Goal: Transaction & Acquisition: Purchase product/service

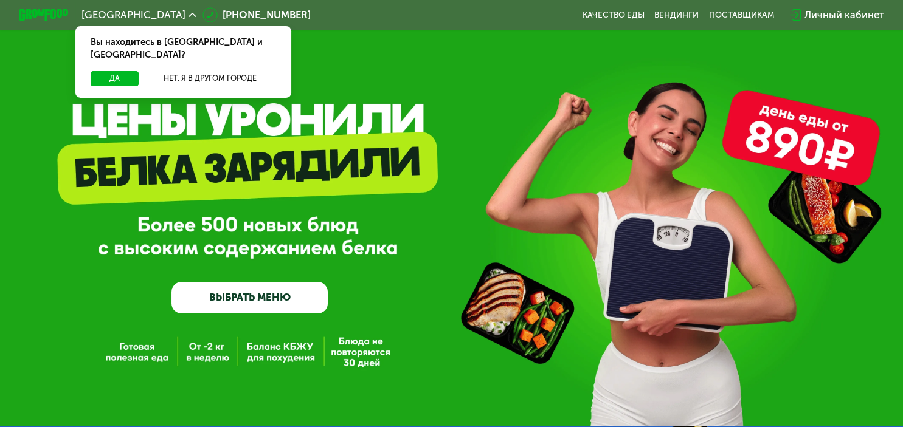
click at [268, 298] on link "ВЫБРАТЬ МЕНЮ" at bounding box center [249, 298] width 156 height 32
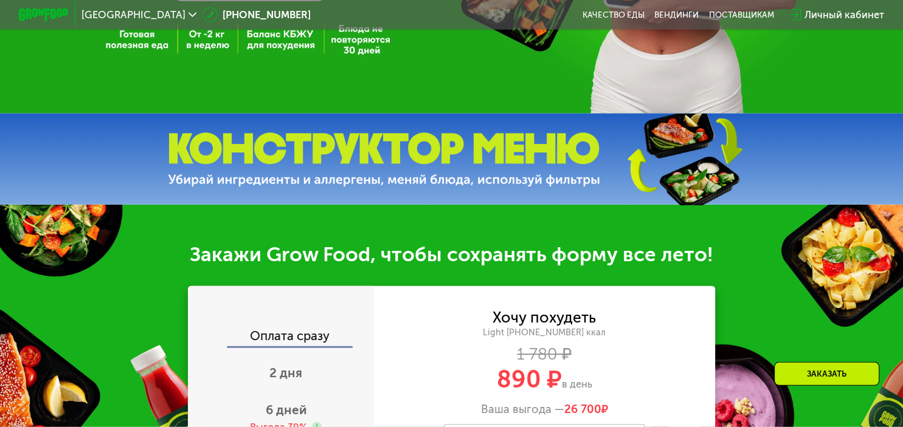
scroll to position [257, 0]
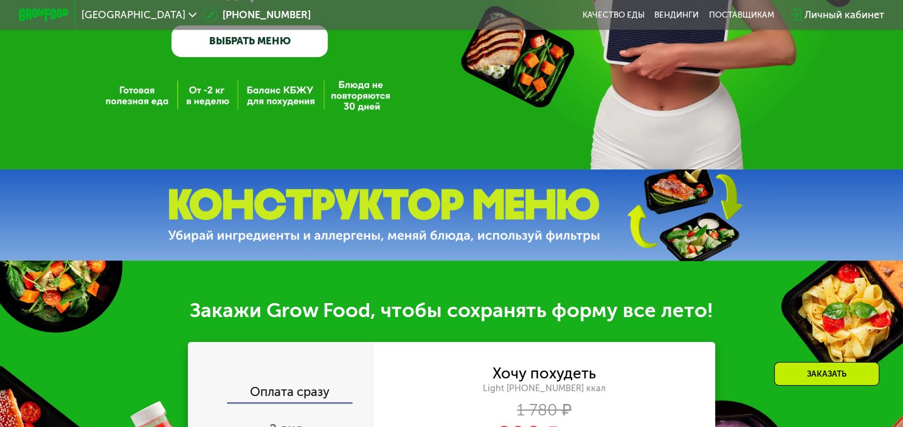
click at [280, 38] on link "ВЫБРАТЬ МЕНЮ" at bounding box center [249, 42] width 156 height 32
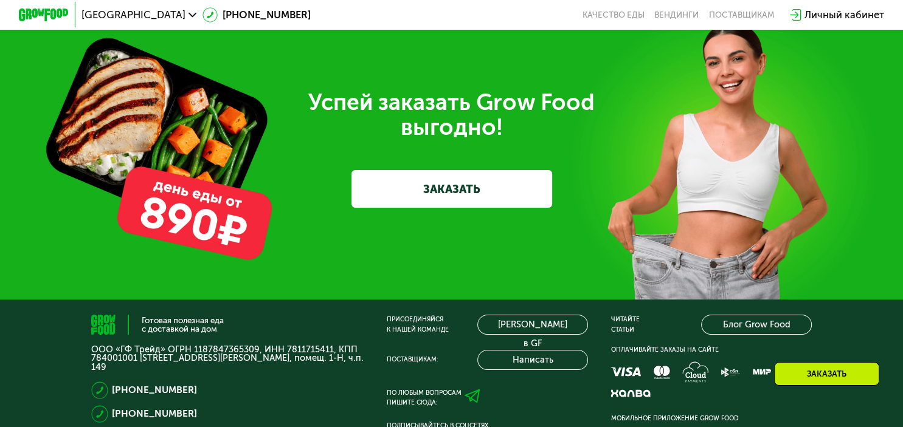
scroll to position [3063, 0]
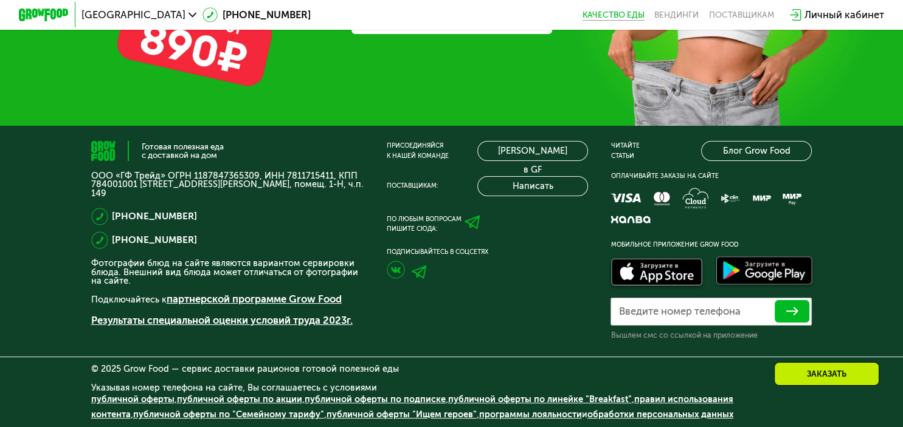
click at [631, 15] on link "Качество еды" at bounding box center [613, 15] width 62 height 10
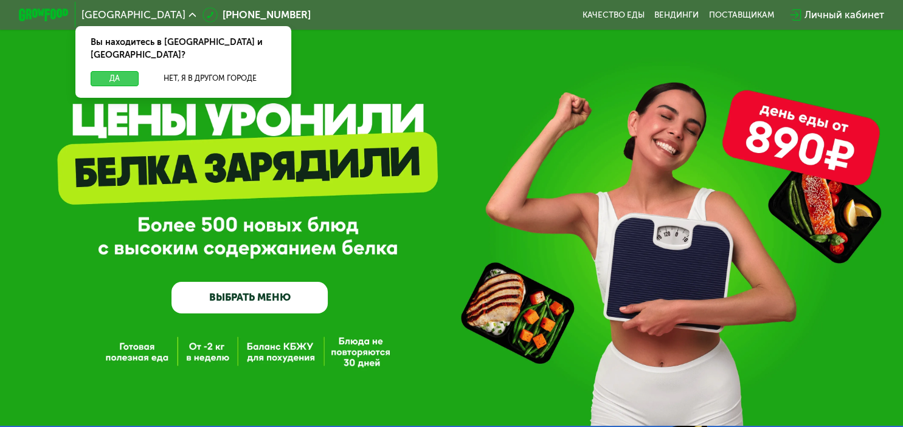
click at [125, 71] on button "Да" at bounding box center [115, 78] width 49 height 15
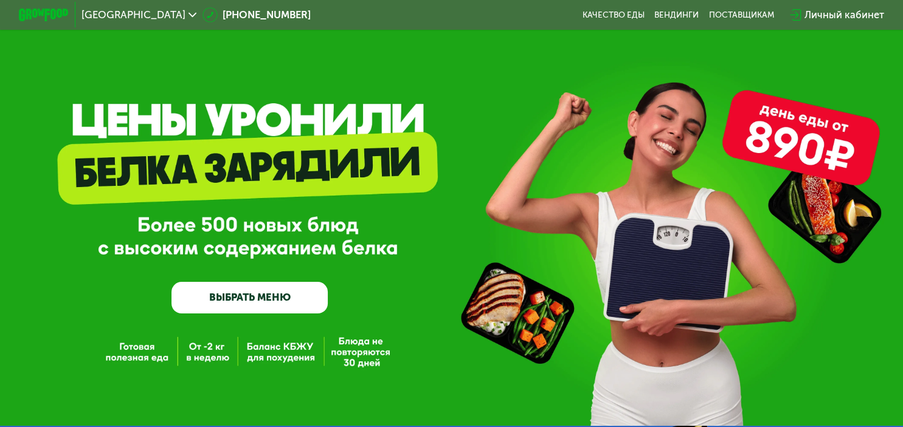
click at [244, 290] on link "ВЫБРАТЬ МЕНЮ" at bounding box center [249, 298] width 156 height 32
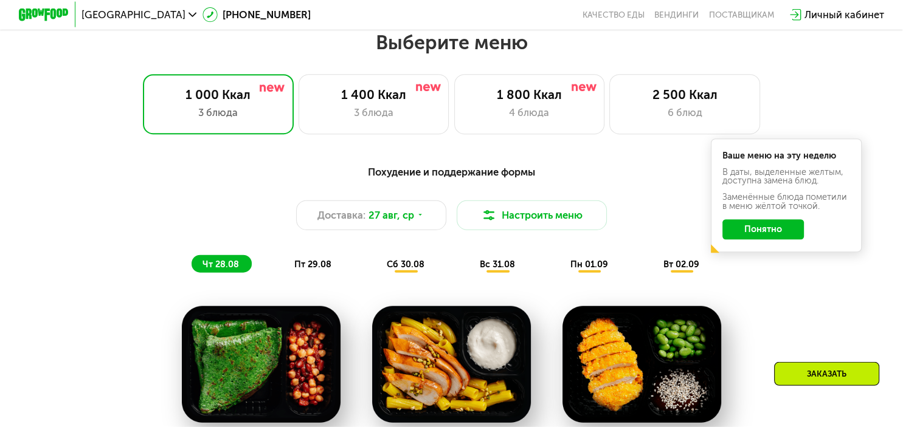
scroll to position [531, 0]
click at [395, 91] on div "1 400 Ккал" at bounding box center [374, 94] width 124 height 15
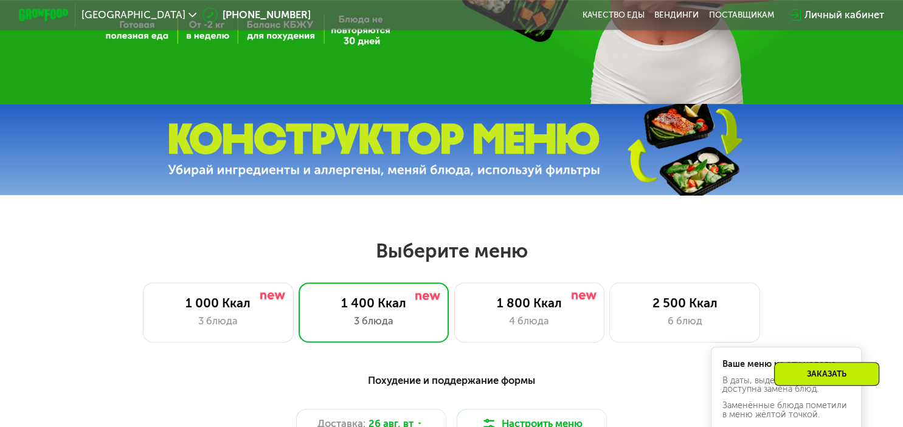
scroll to position [339, 0]
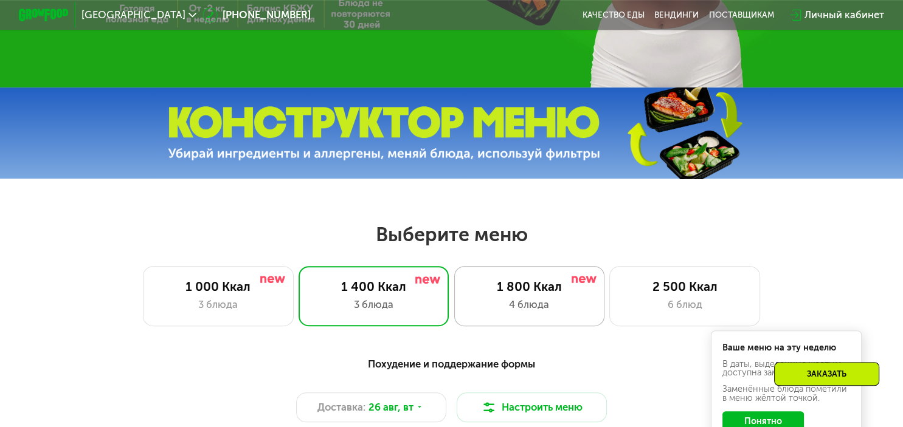
click at [509, 280] on div "1 800 Ккал" at bounding box center [529, 287] width 124 height 15
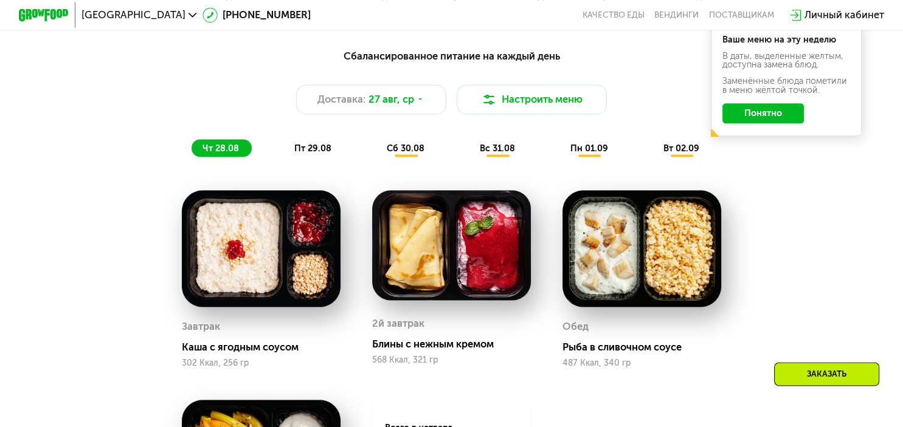
scroll to position [660, 0]
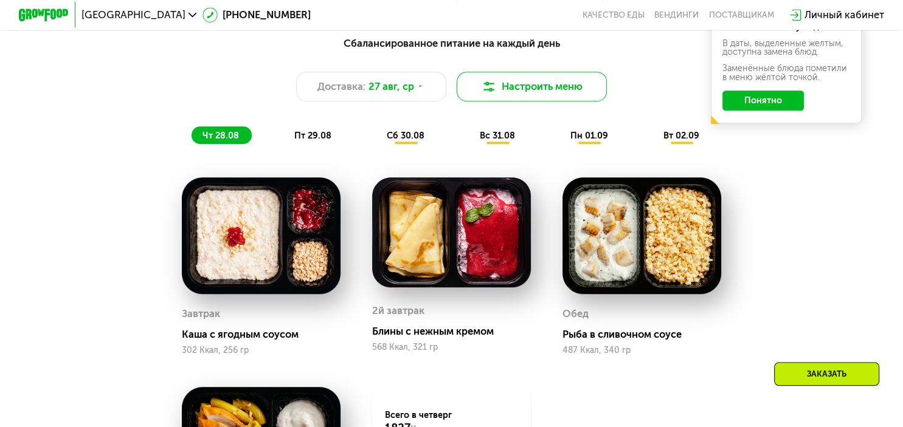
click at [530, 85] on button "Настроить меню" at bounding box center [532, 87] width 151 height 30
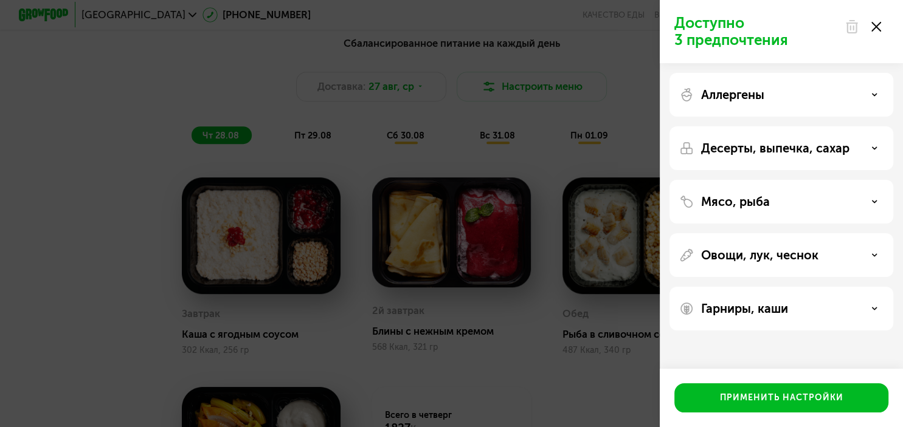
click at [813, 233] on div "Мясо, рыба" at bounding box center [781, 255] width 224 height 44
click at [818, 198] on div "Мясо, рыба" at bounding box center [781, 202] width 204 height 15
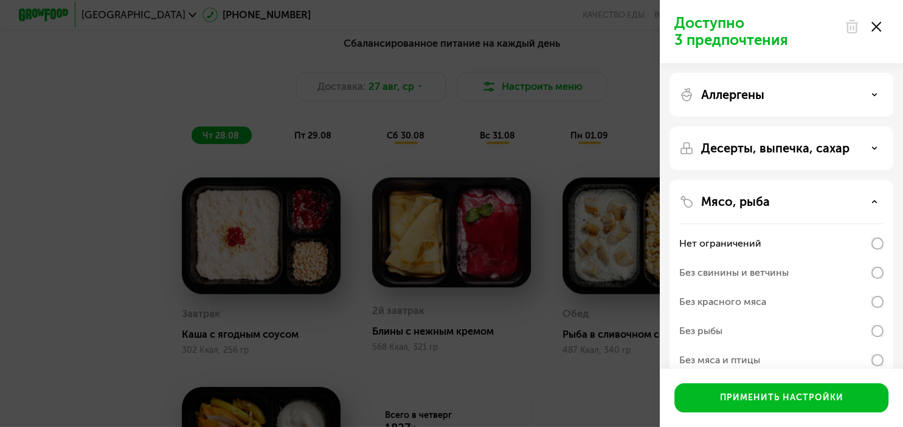
scroll to position [70, 0]
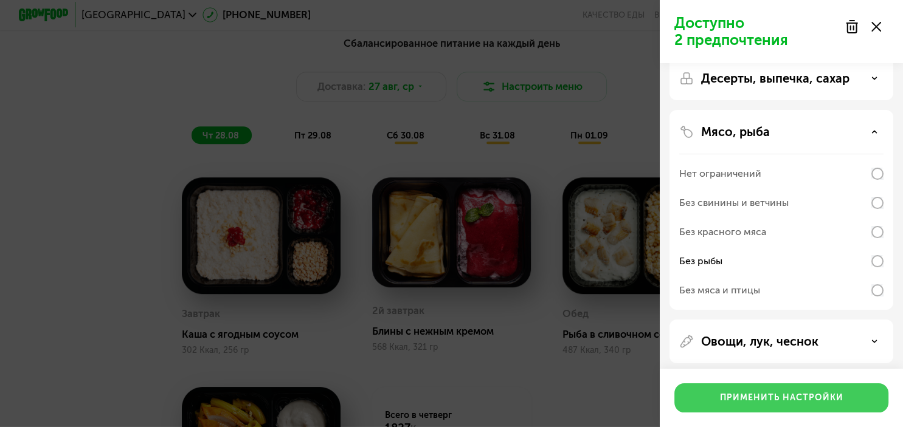
click at [801, 405] on button "Применить настройки" at bounding box center [781, 398] width 214 height 29
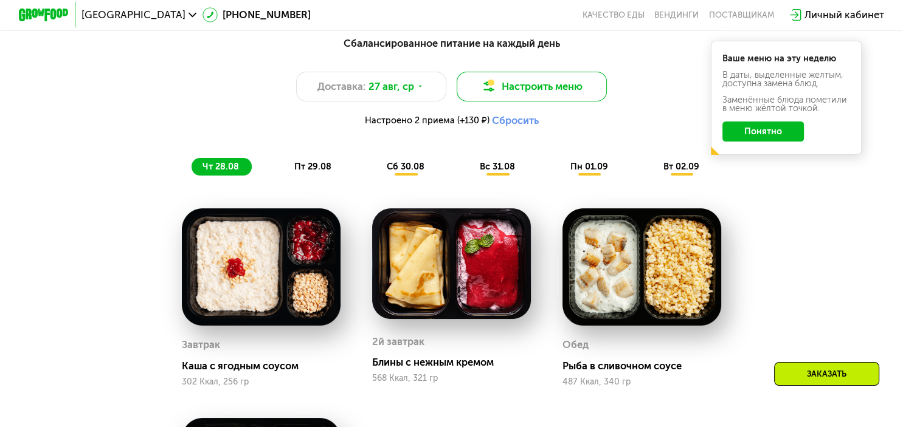
click at [513, 79] on button "Настроить меню" at bounding box center [532, 87] width 151 height 30
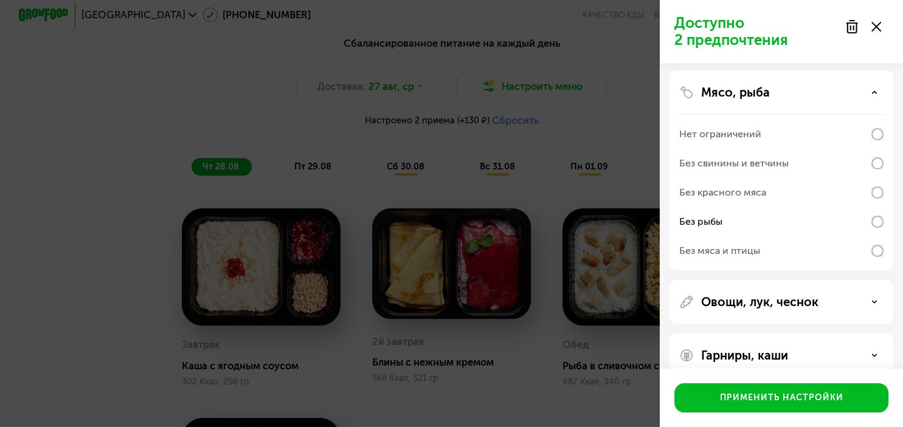
scroll to position [129, 0]
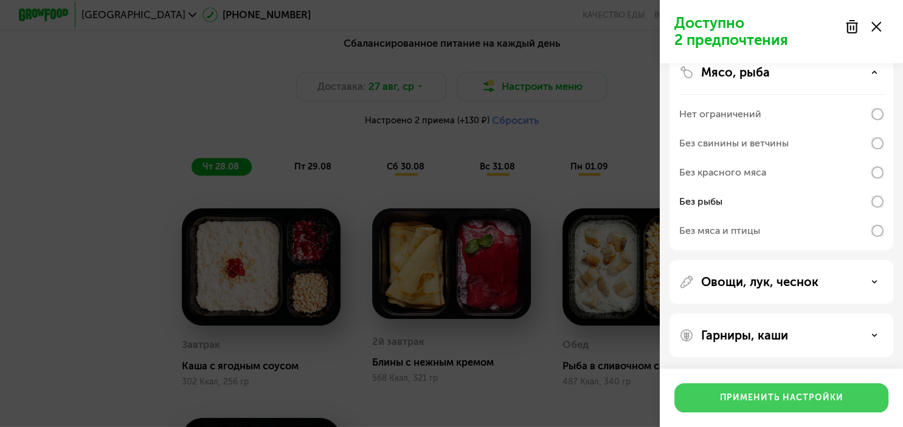
click at [773, 403] on div "Применить настройки" at bounding box center [781, 398] width 123 height 12
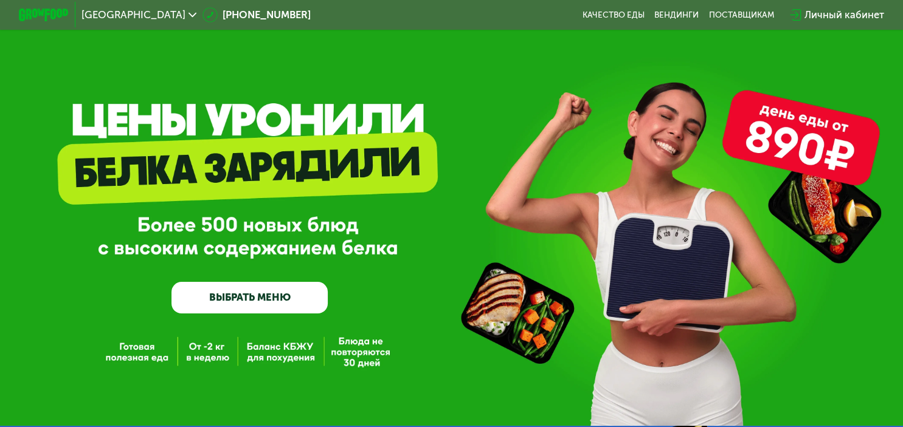
click at [291, 302] on link "ВЫБРАТЬ МЕНЮ" at bounding box center [249, 298] width 156 height 32
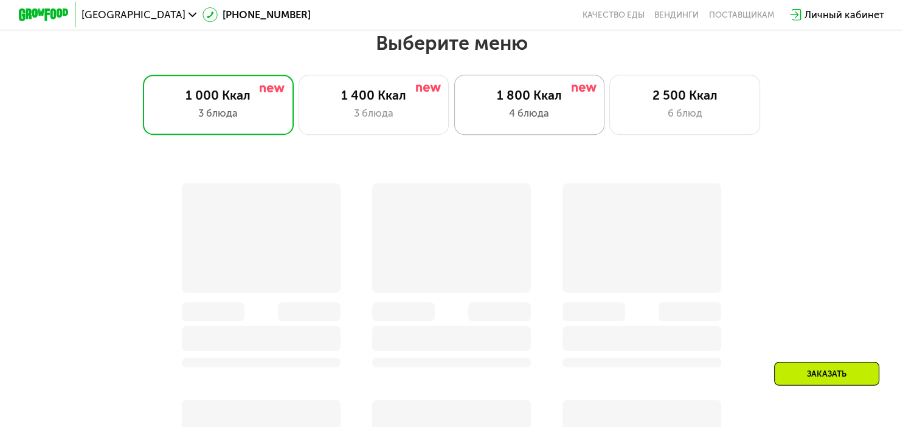
scroll to position [531, 0]
click at [609, 85] on div "1 800 Ккал 4 блюда" at bounding box center [684, 104] width 151 height 60
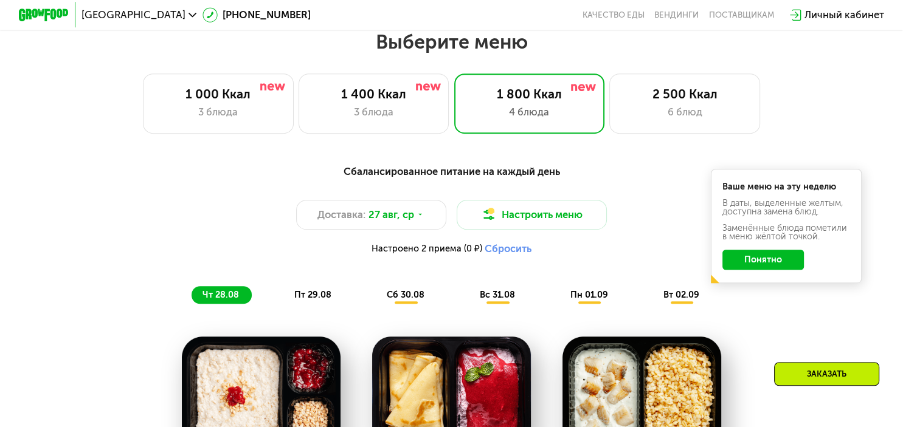
click at [772, 256] on button "Понятно" at bounding box center [762, 260] width 81 height 20
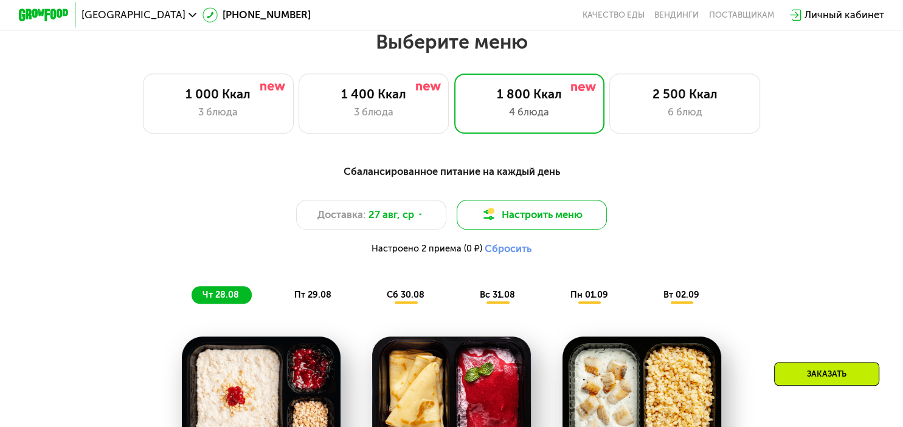
click at [596, 215] on button "Настроить меню" at bounding box center [532, 215] width 151 height 30
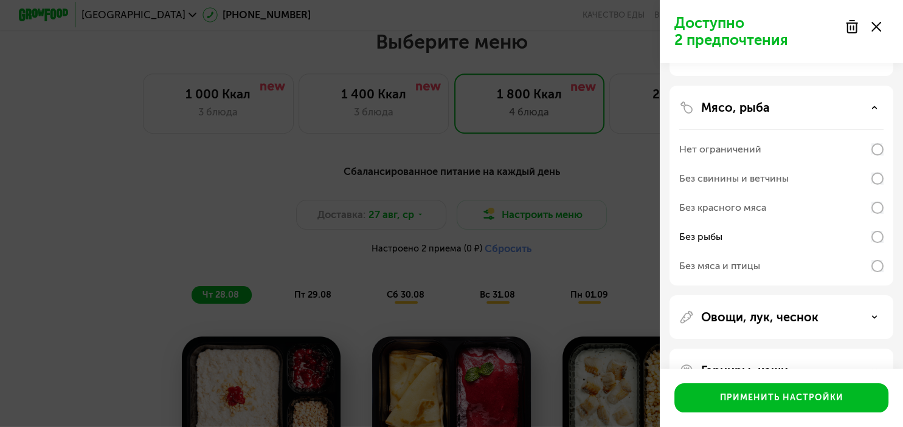
scroll to position [129, 0]
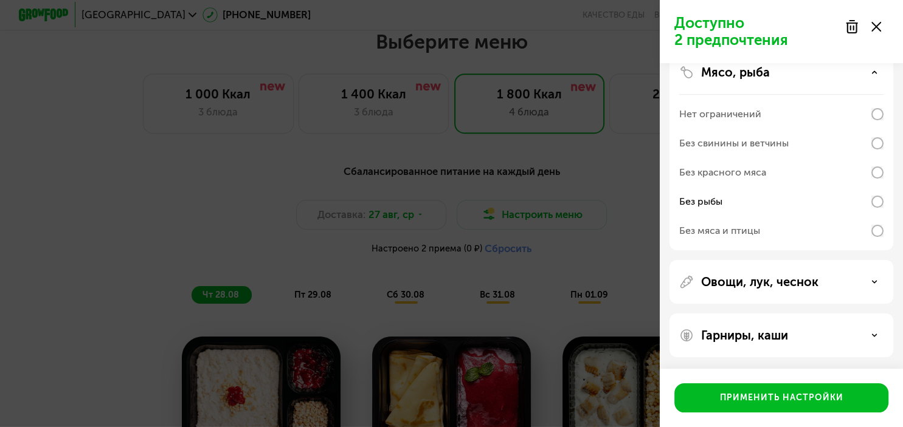
click at [879, 187] on div "Без красного мяса" at bounding box center [781, 201] width 204 height 29
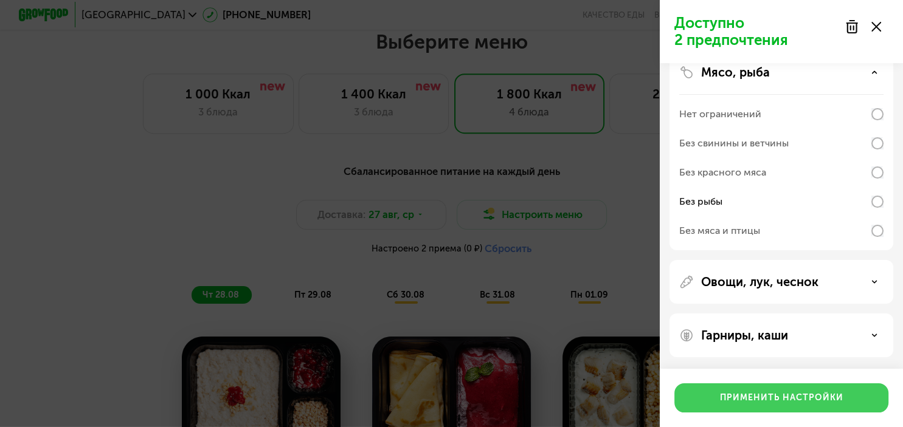
click at [816, 407] on button "Применить настройки" at bounding box center [781, 398] width 214 height 29
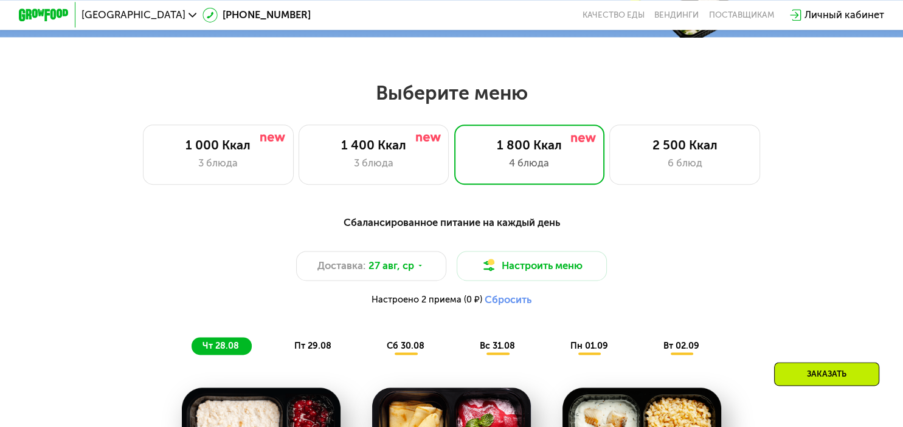
scroll to position [403, 0]
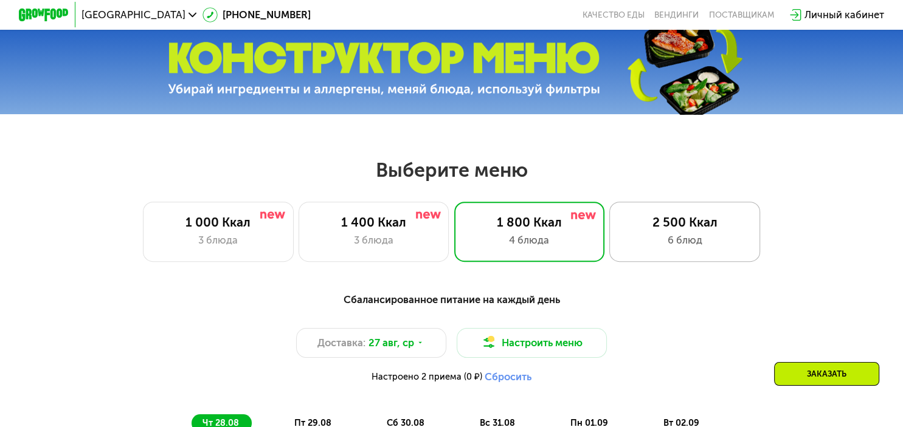
click at [690, 211] on div "2 500 Ккал 6 блюд" at bounding box center [684, 232] width 151 height 60
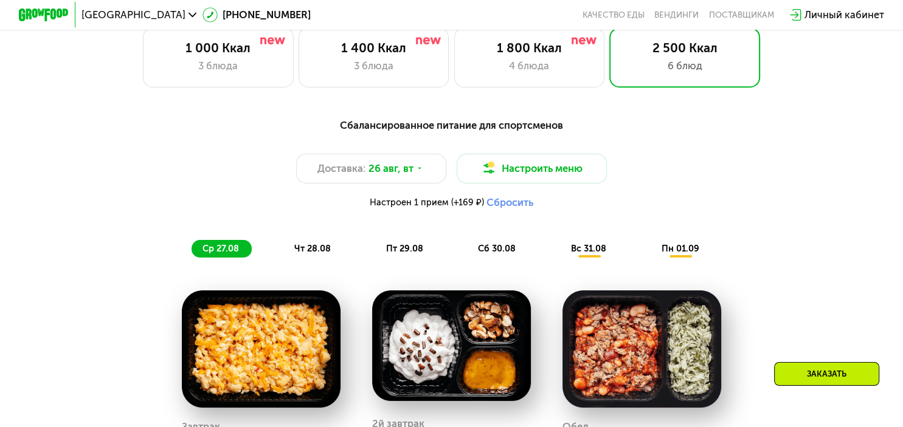
scroll to position [385, 0]
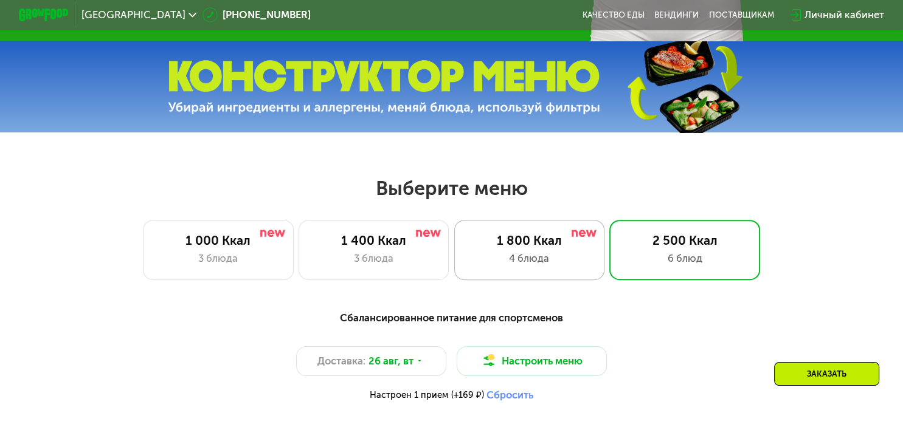
click at [507, 245] on div "1 800 Ккал" at bounding box center [529, 240] width 124 height 15
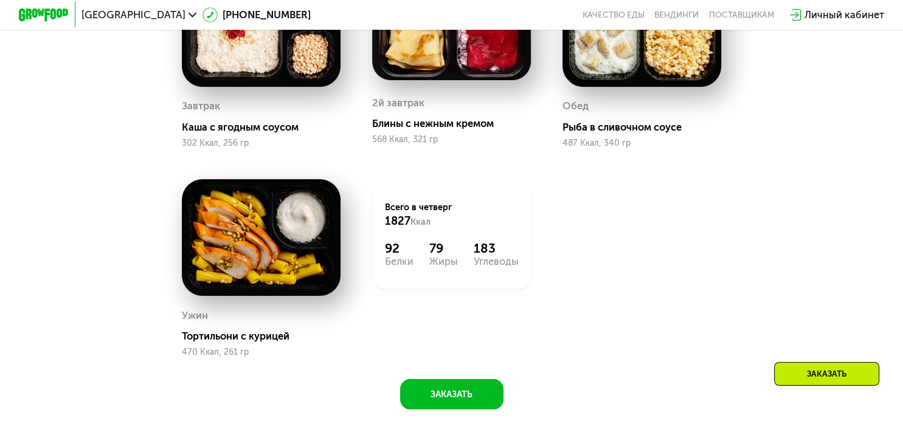
scroll to position [706, 0]
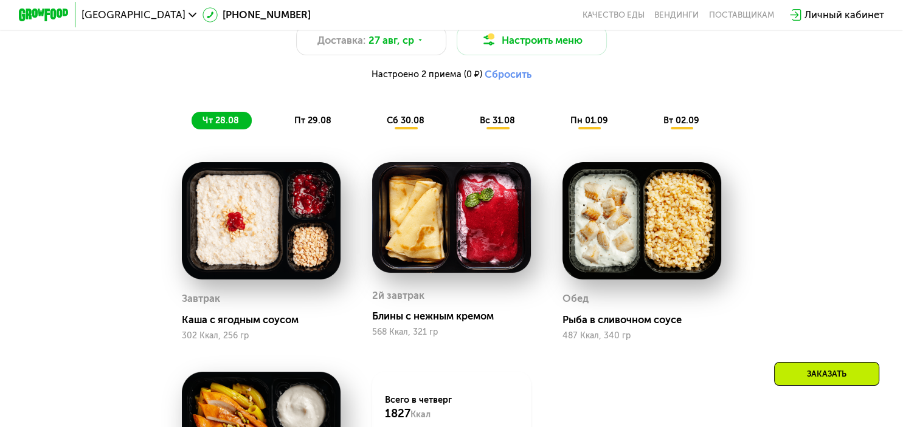
click at [317, 122] on span "пт 29.08" at bounding box center [312, 120] width 37 height 11
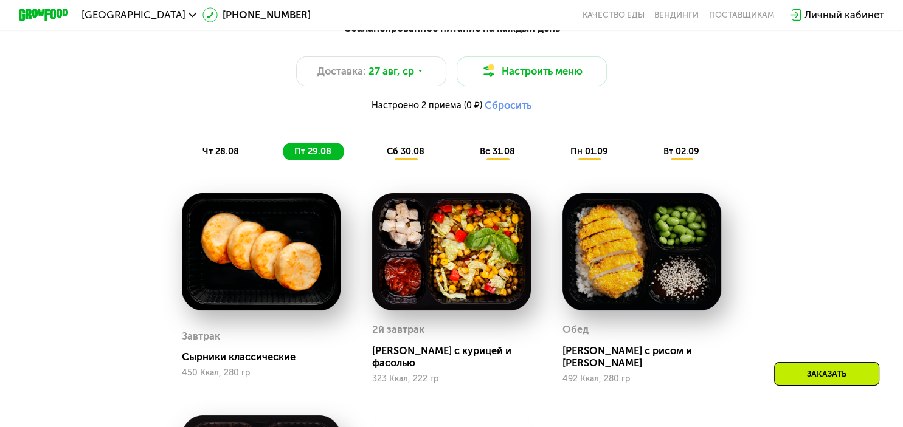
scroll to position [578, 0]
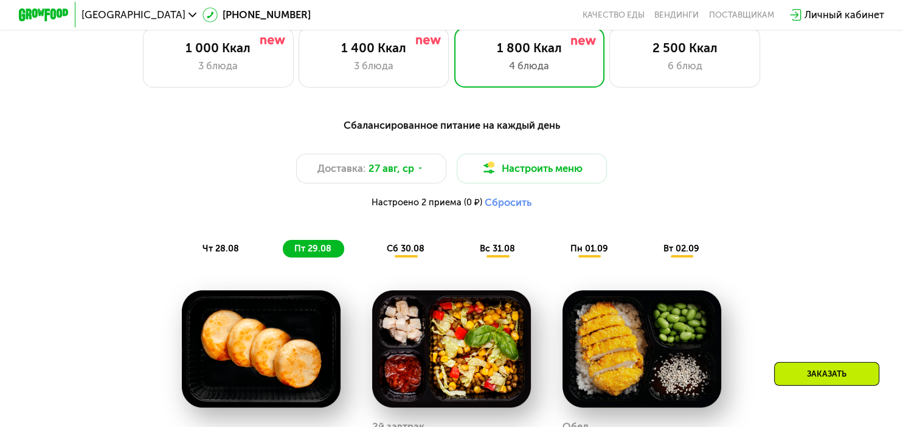
click at [410, 246] on span "сб 30.08" at bounding box center [406, 248] width 38 height 11
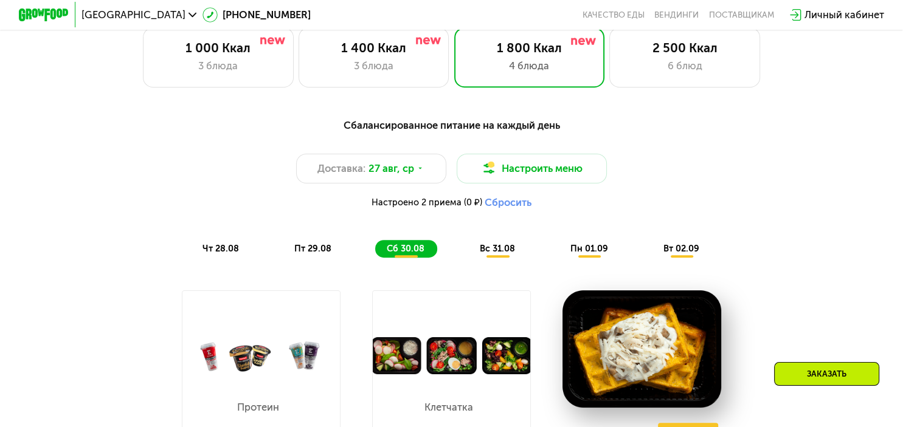
click at [559, 255] on div "вс 31.08" at bounding box center [589, 249] width 61 height 18
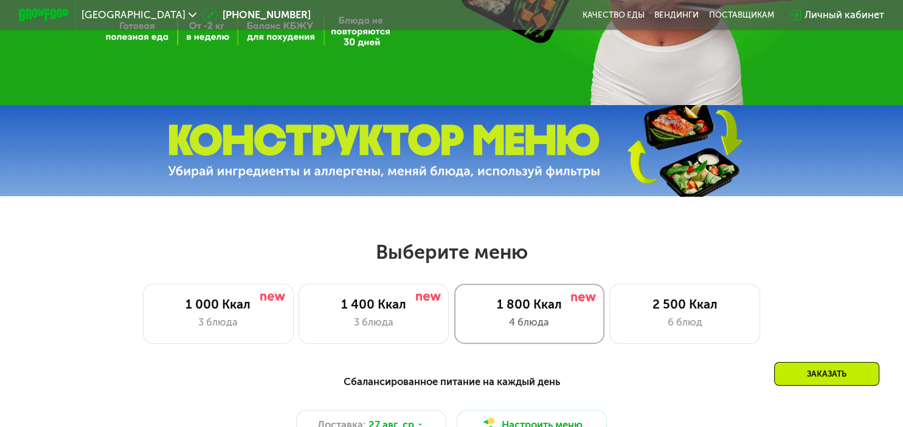
scroll to position [513, 0]
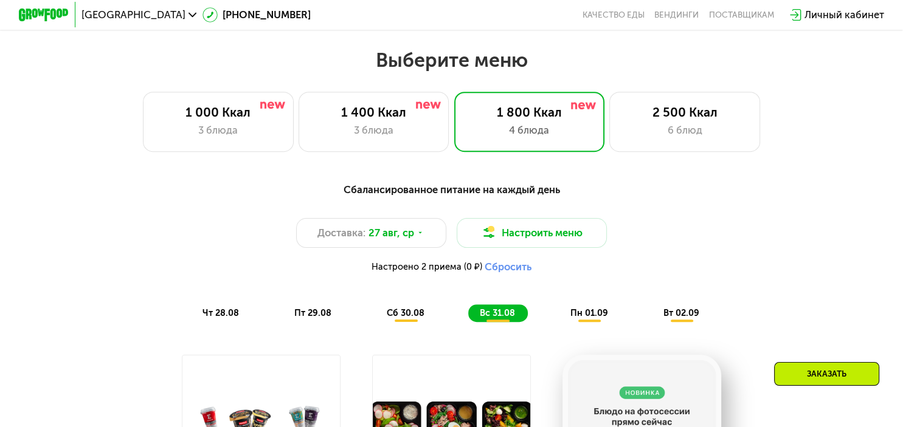
click at [599, 316] on span "пн 01.09" at bounding box center [589, 313] width 38 height 11
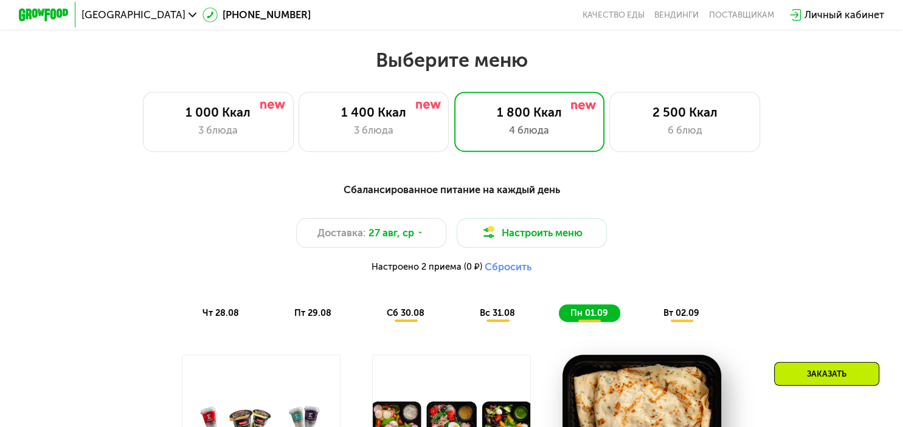
click at [685, 315] on span "вт 02.09" at bounding box center [681, 313] width 36 height 11
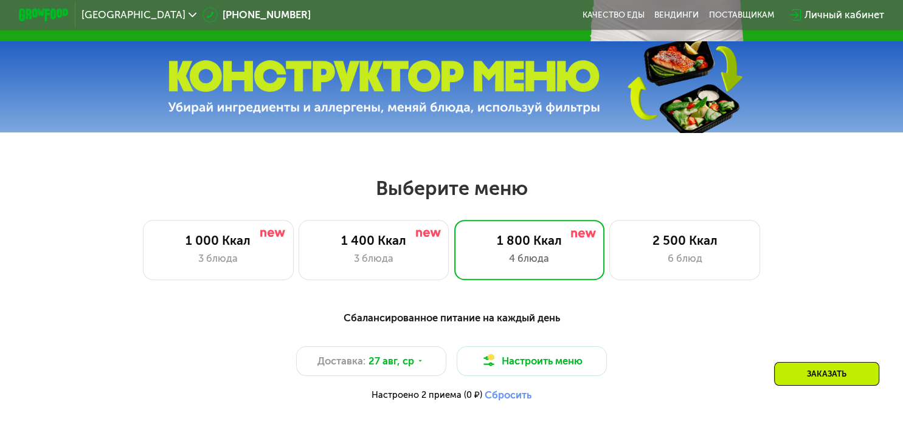
scroll to position [706, 0]
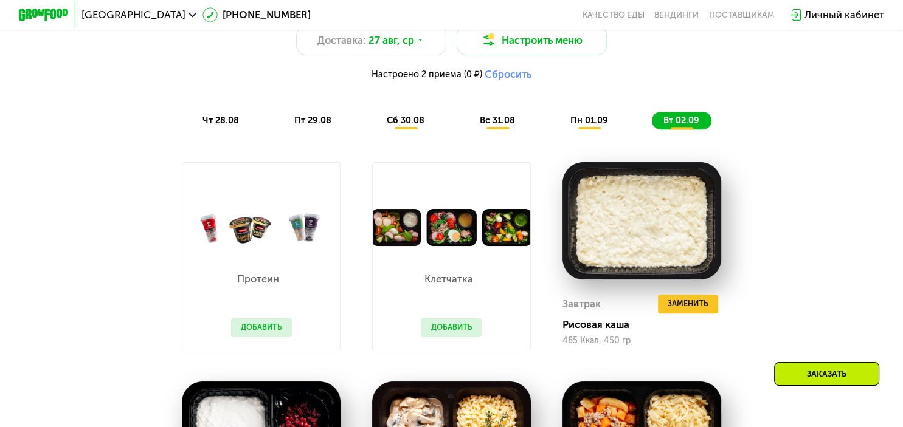
click at [221, 119] on span "чт 28.08" at bounding box center [220, 120] width 36 height 11
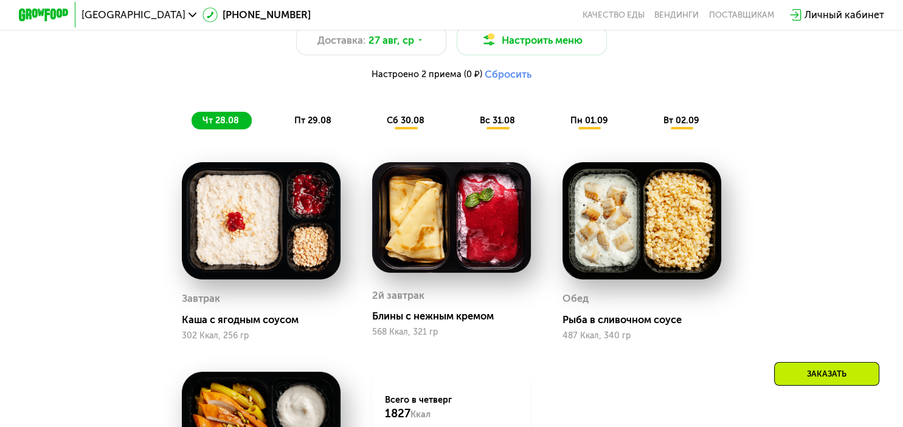
click at [259, 269] on img at bounding box center [261, 220] width 159 height 117
click at [272, 212] on img at bounding box center [261, 220] width 159 height 117
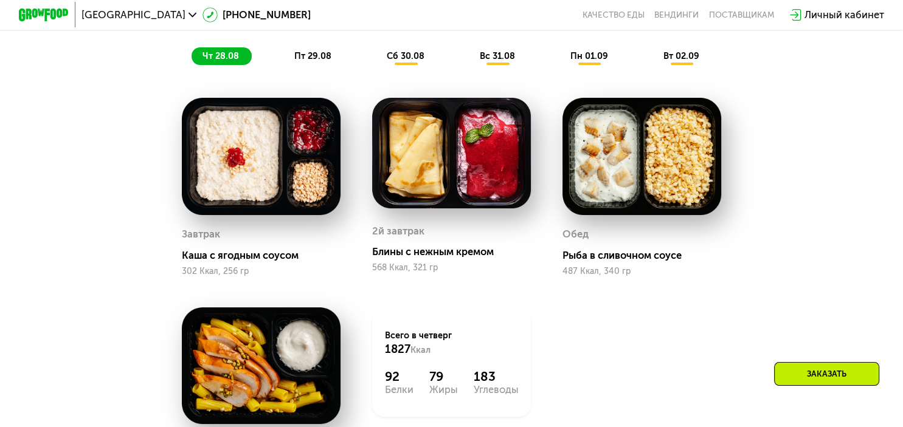
click at [255, 259] on div "Каша с ягодным соусом" at bounding box center [266, 255] width 169 height 13
click at [302, 53] on span "пт 29.08" at bounding box center [312, 55] width 37 height 11
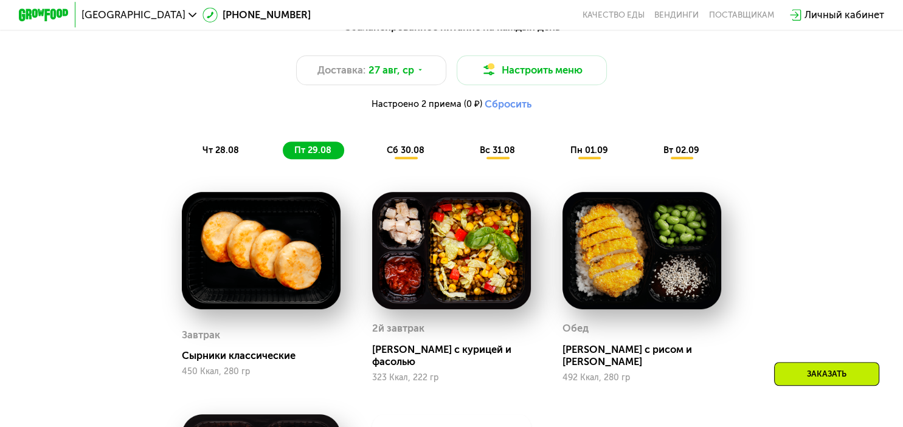
scroll to position [706, 0]
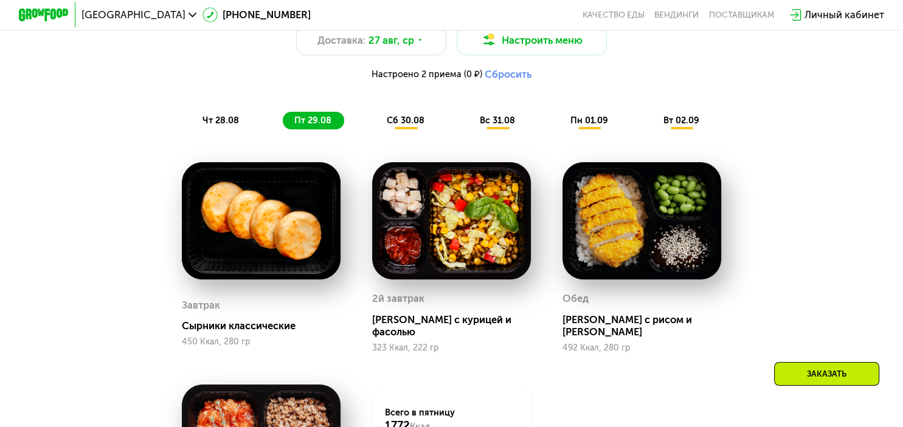
click at [468, 114] on div "сб 30.08" at bounding box center [497, 121] width 59 height 18
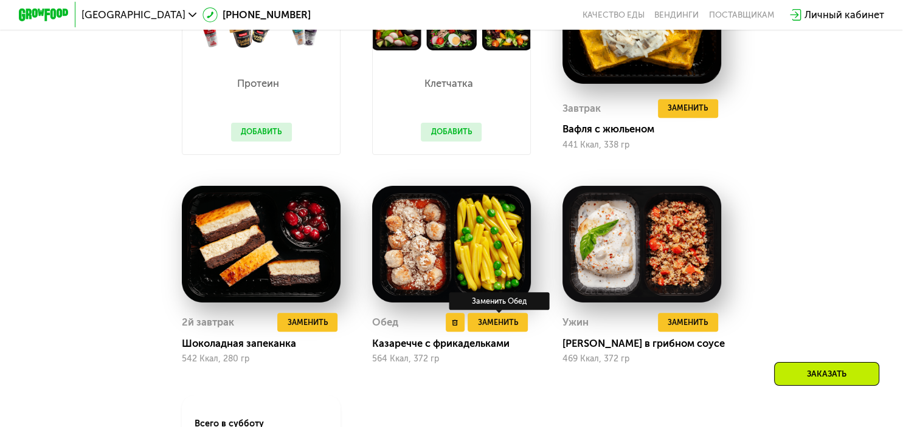
scroll to position [963, 0]
